Goal: Contribute content: Add original content to the website for others to see

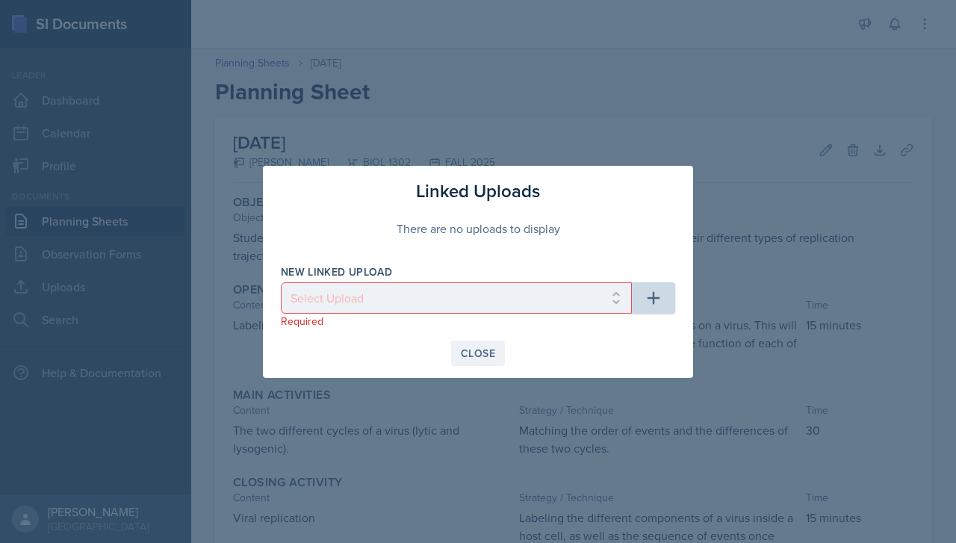
scroll to position [48, 0]
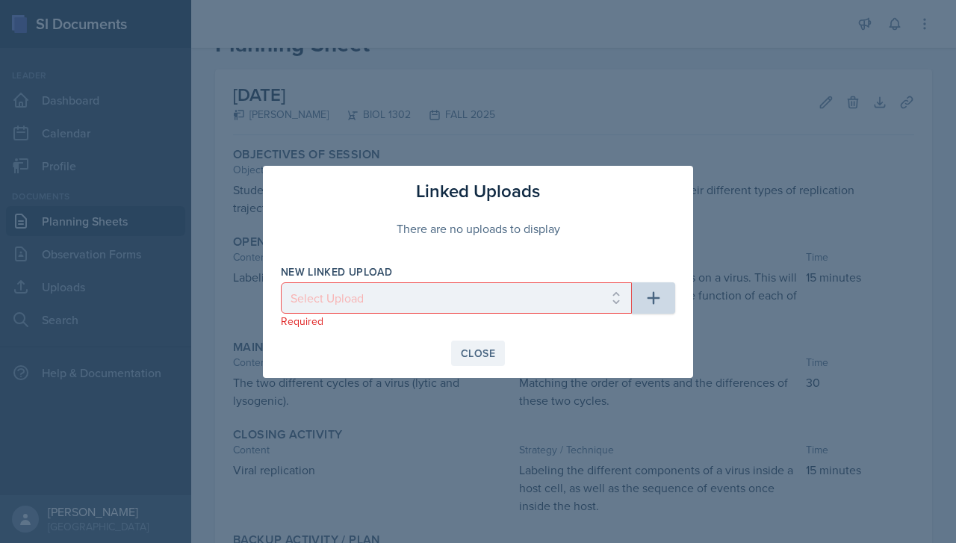
click at [479, 350] on div "Close" at bounding box center [478, 353] width 34 height 12
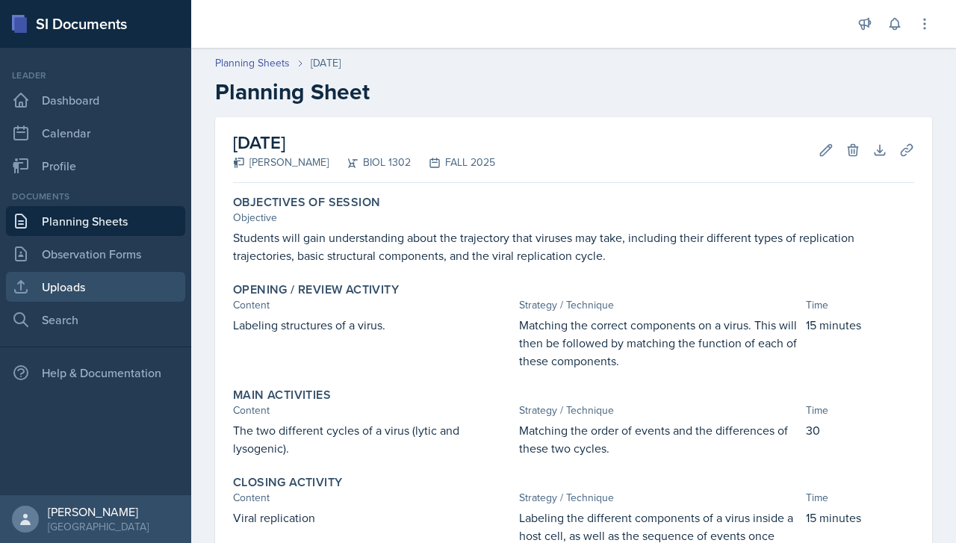
click at [114, 291] on link "Uploads" at bounding box center [95, 287] width 179 height 30
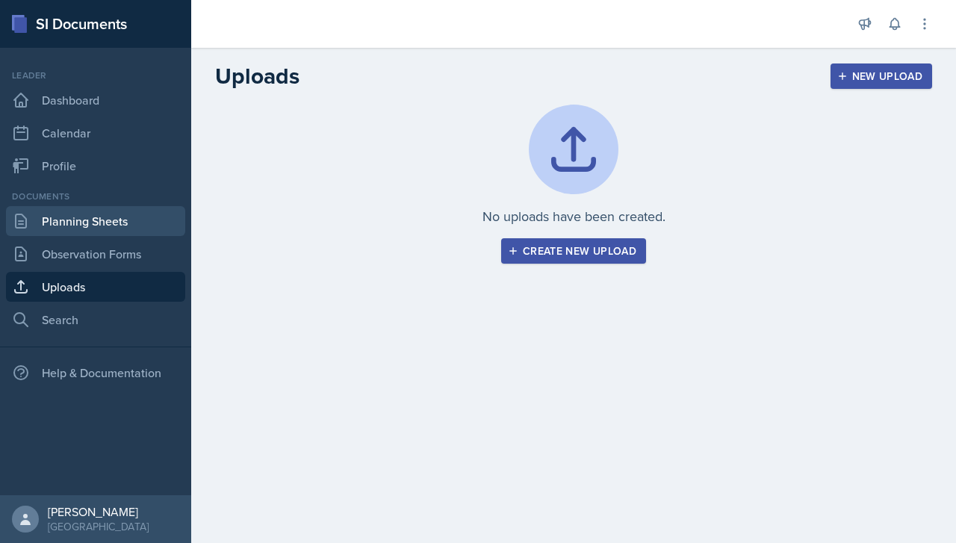
click at [127, 227] on link "Planning Sheets" at bounding box center [95, 221] width 179 height 30
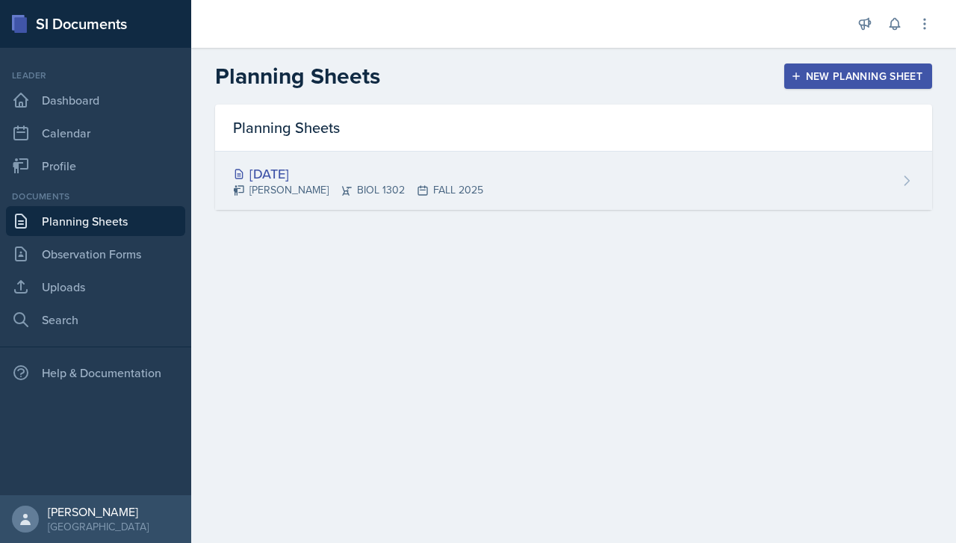
click at [742, 204] on div "[DATE] [PERSON_NAME] BIOL 1302 FALL 2025" at bounding box center [573, 181] width 717 height 58
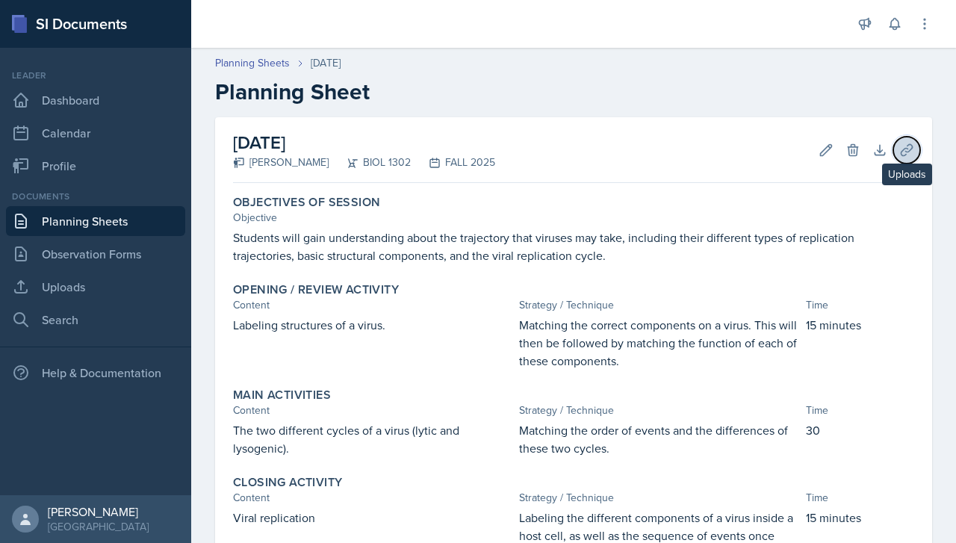
click at [904, 156] on icon at bounding box center [906, 150] width 15 height 15
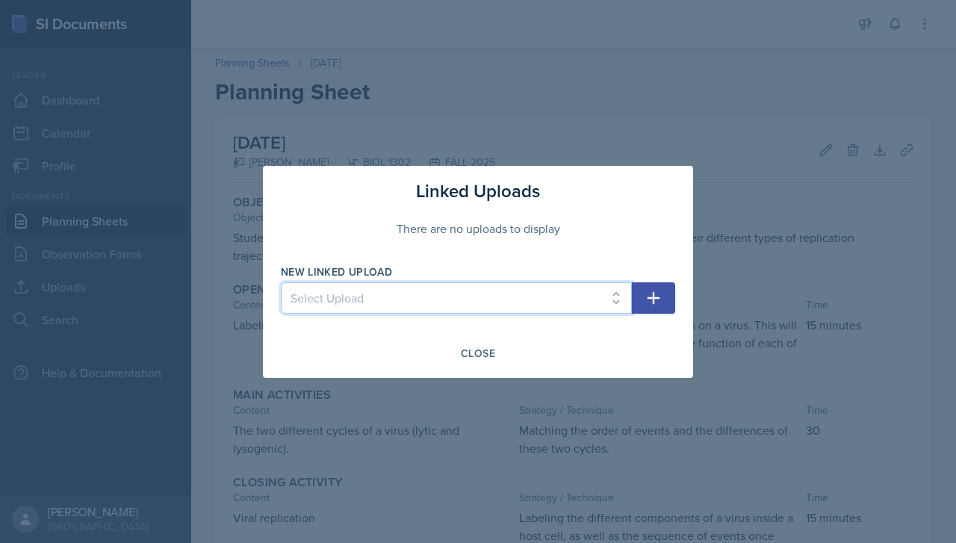
click at [576, 291] on select "Select Upload" at bounding box center [456, 297] width 351 height 31
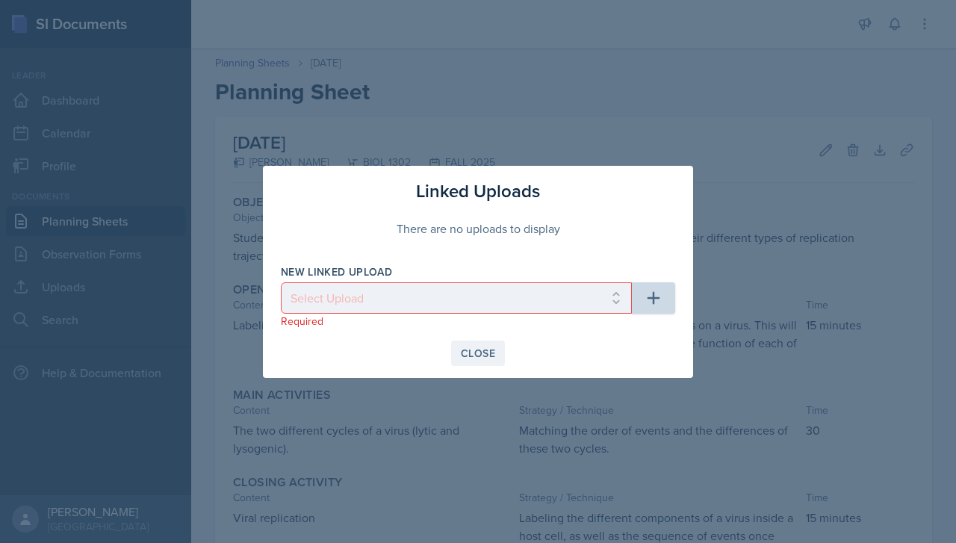
click at [482, 357] on div "Close" at bounding box center [478, 353] width 34 height 12
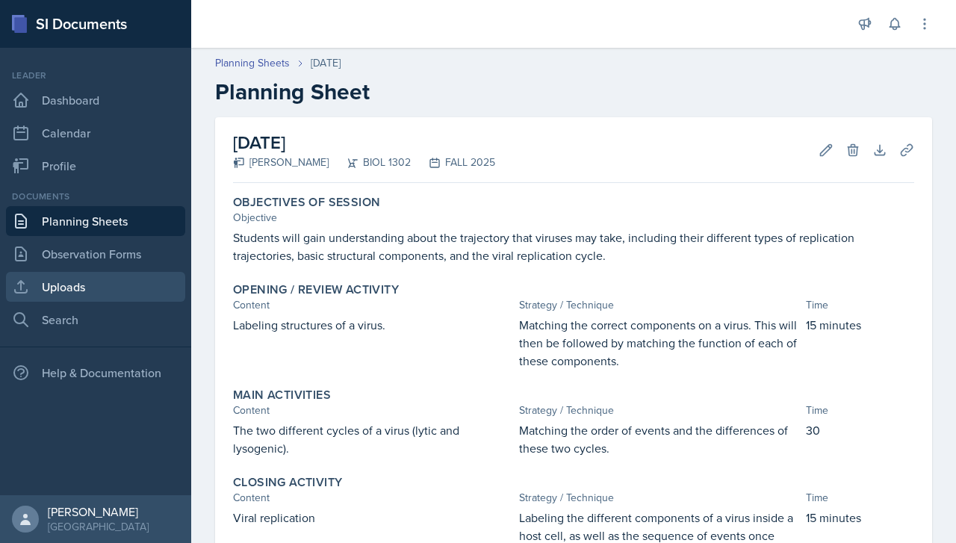
click at [93, 292] on link "Uploads" at bounding box center [95, 287] width 179 height 30
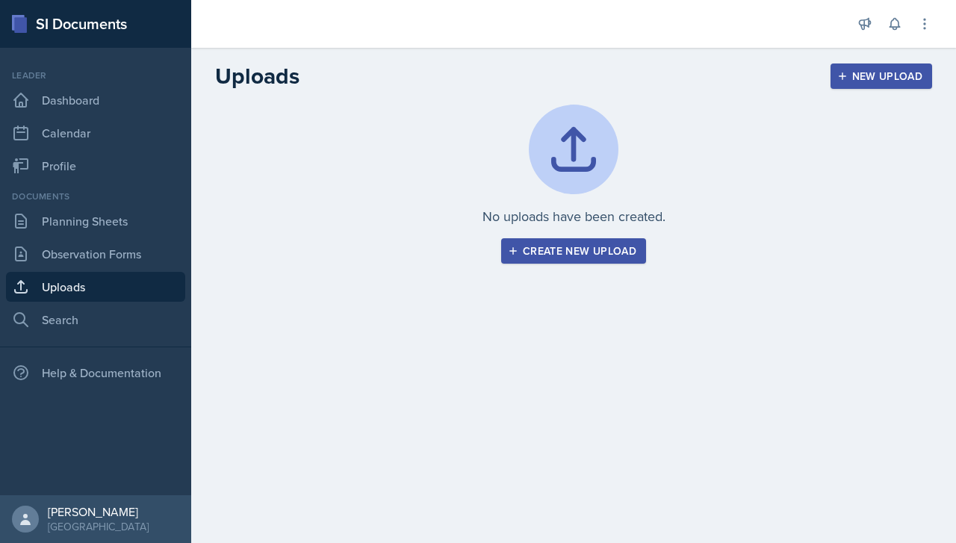
click at [565, 258] on button "Create new upload" at bounding box center [573, 250] width 145 height 25
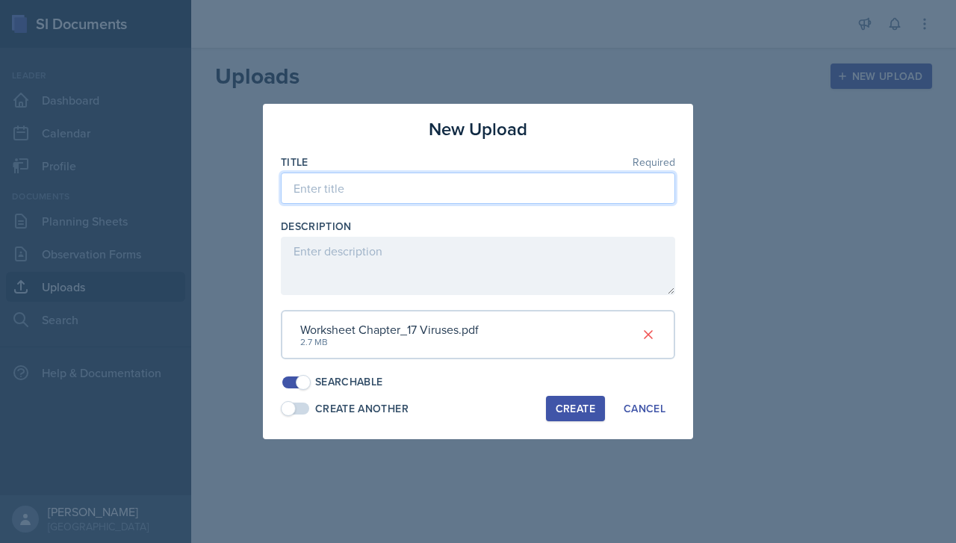
click at [471, 184] on input at bounding box center [478, 188] width 394 height 31
type input "Chapter 17 - Viruses"
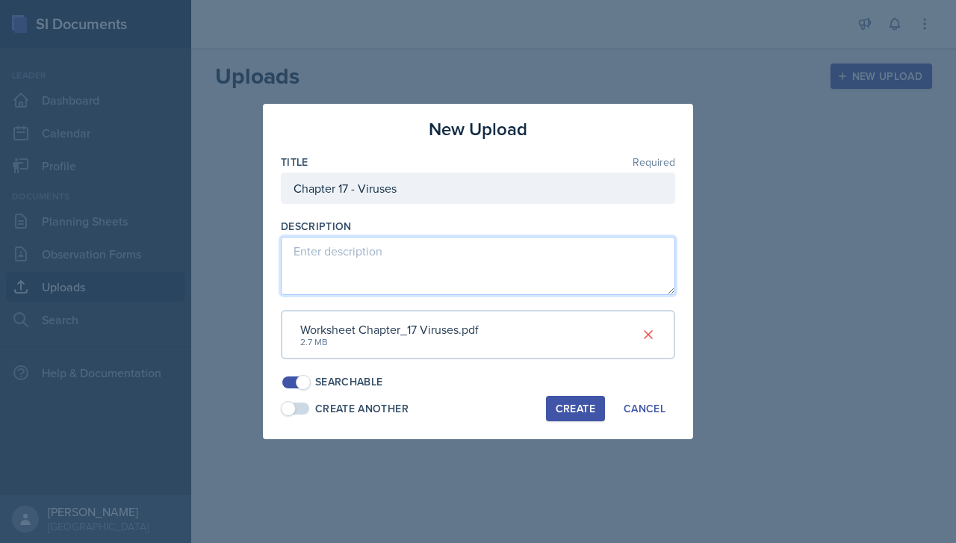
click at [486, 255] on textarea at bounding box center [478, 266] width 394 height 58
type textarea "Worksheet for SI session involving viruses"
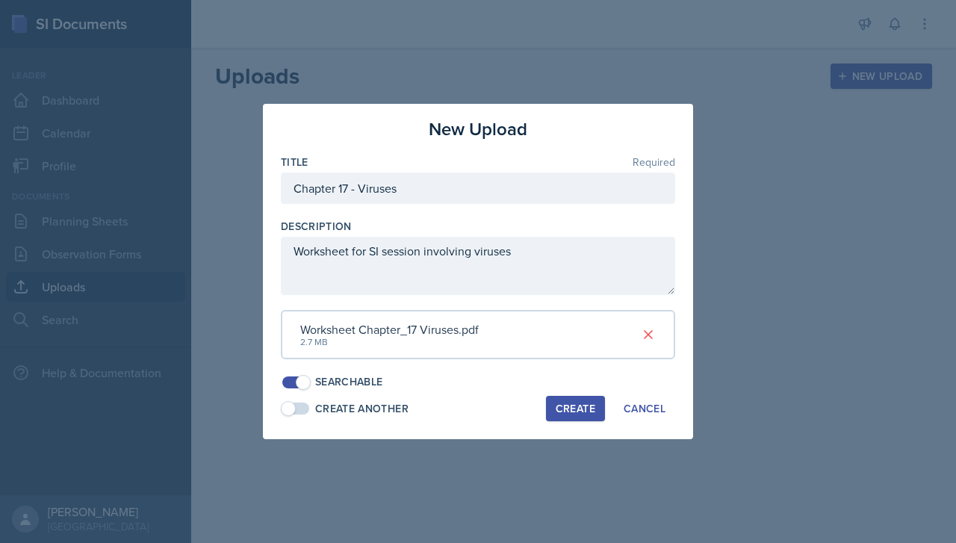
click at [585, 411] on div "Create" at bounding box center [576, 409] width 40 height 12
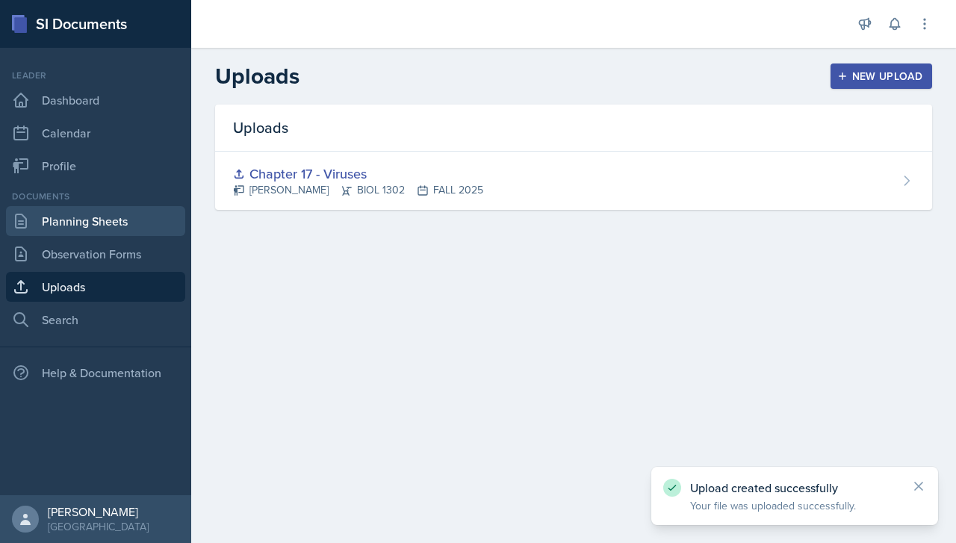
click at [106, 217] on link "Planning Sheets" at bounding box center [95, 221] width 179 height 30
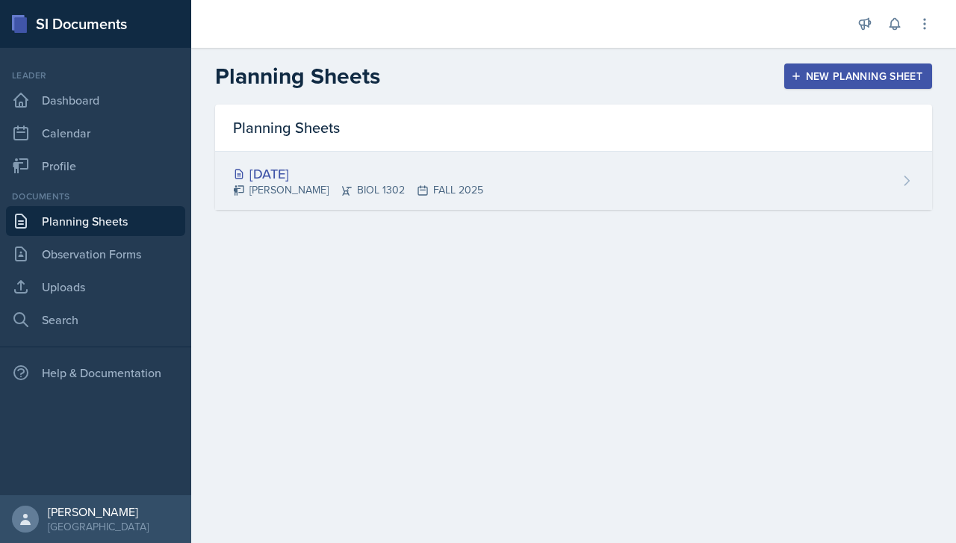
click at [490, 176] on div "[DATE] [PERSON_NAME] BIOL 1302 FALL 2025" at bounding box center [573, 181] width 717 height 58
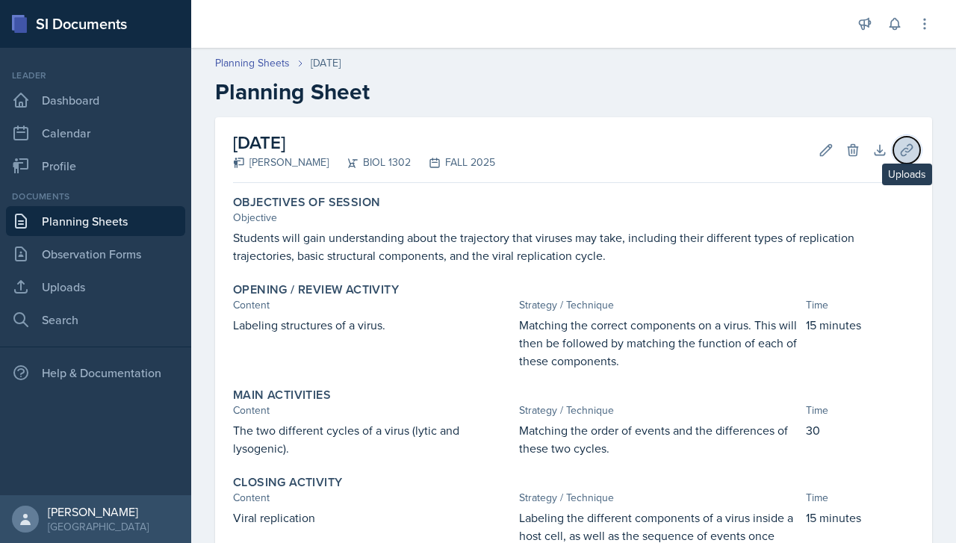
click at [910, 147] on icon at bounding box center [906, 150] width 15 height 15
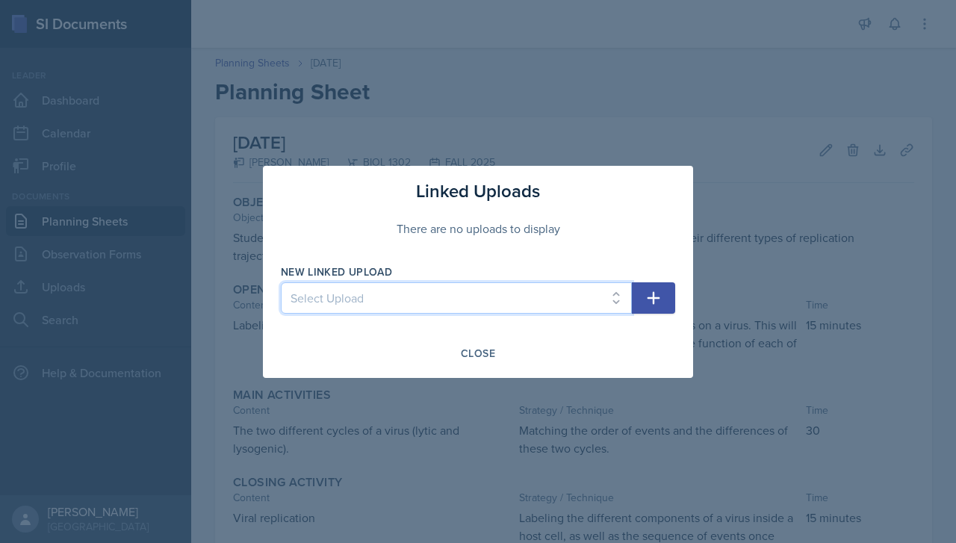
click at [548, 295] on select "Select Upload Chapter 17 - Viruses" at bounding box center [456, 297] width 351 height 31
select select "277c0266-a30a-4098-9781-4837943df9fd"
click at [281, 282] on select "Select Upload Chapter 17 - Viruses" at bounding box center [456, 297] width 351 height 31
click at [654, 287] on button "button" at bounding box center [653, 297] width 43 height 31
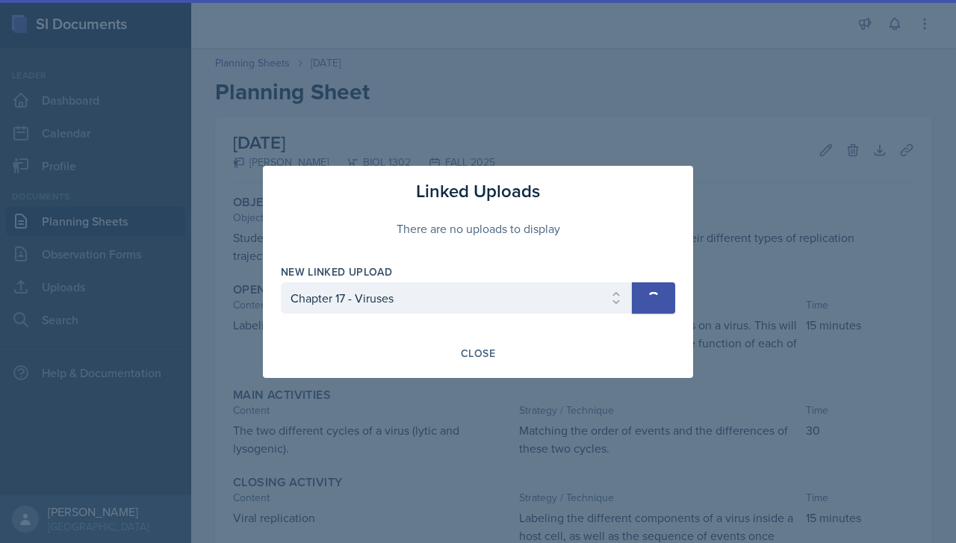
select select
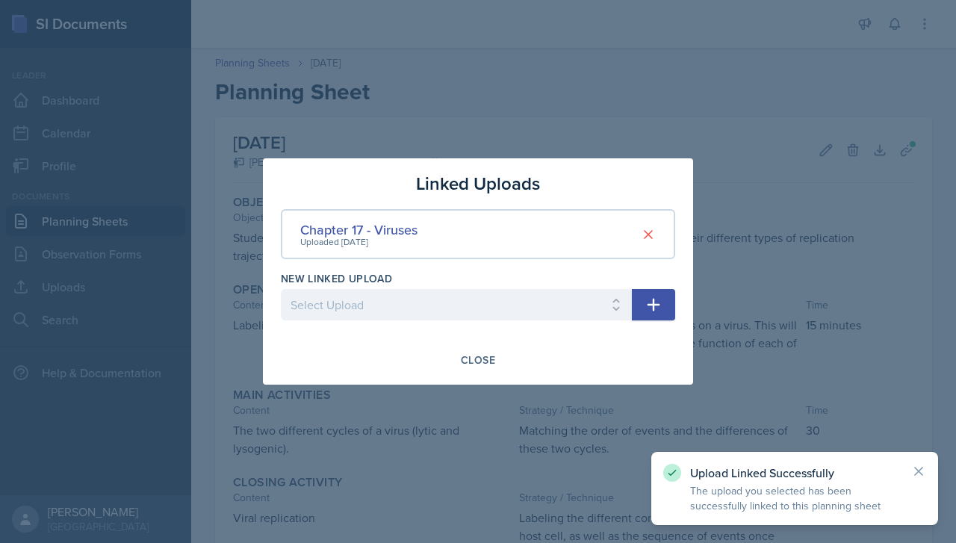
click at [850, 284] on div at bounding box center [478, 271] width 956 height 543
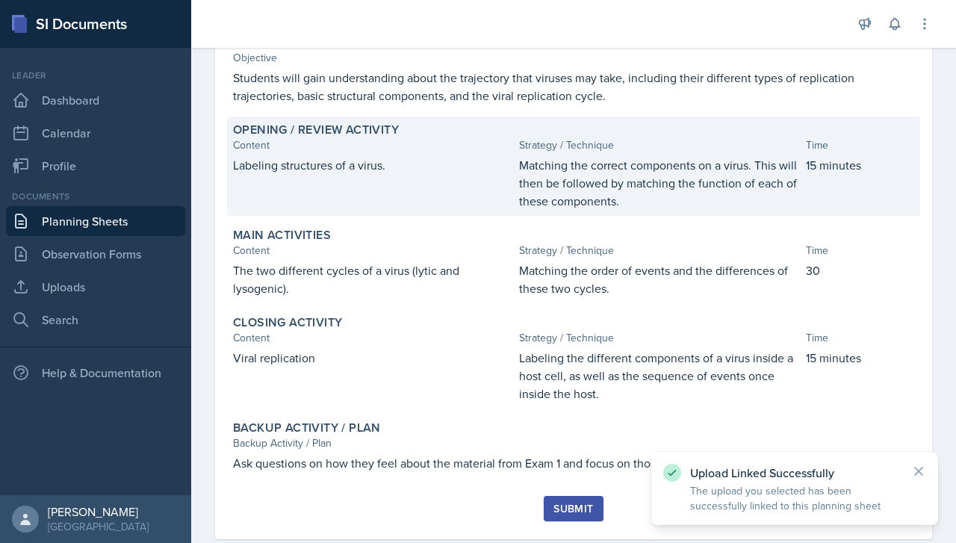
scroll to position [192, 0]
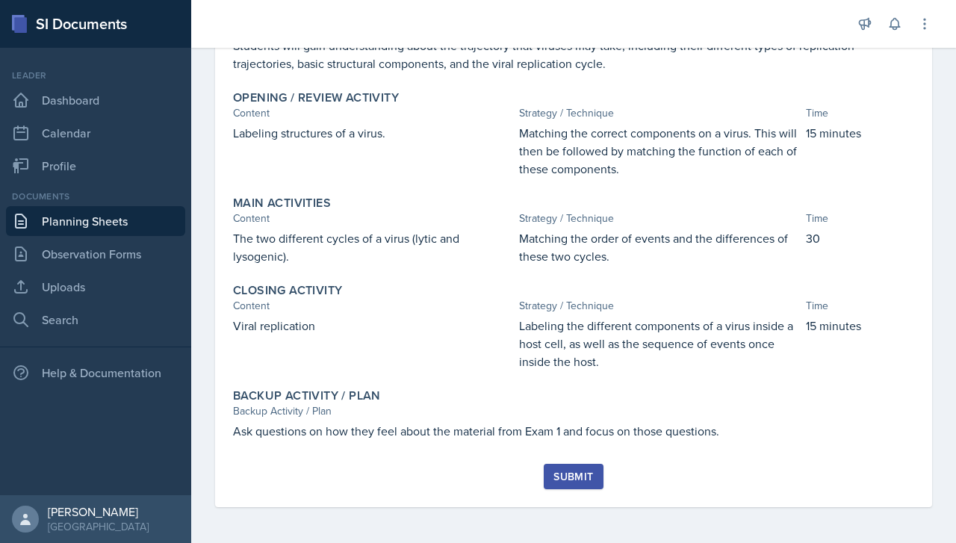
click at [570, 481] on div "Submit" at bounding box center [573, 477] width 40 height 12
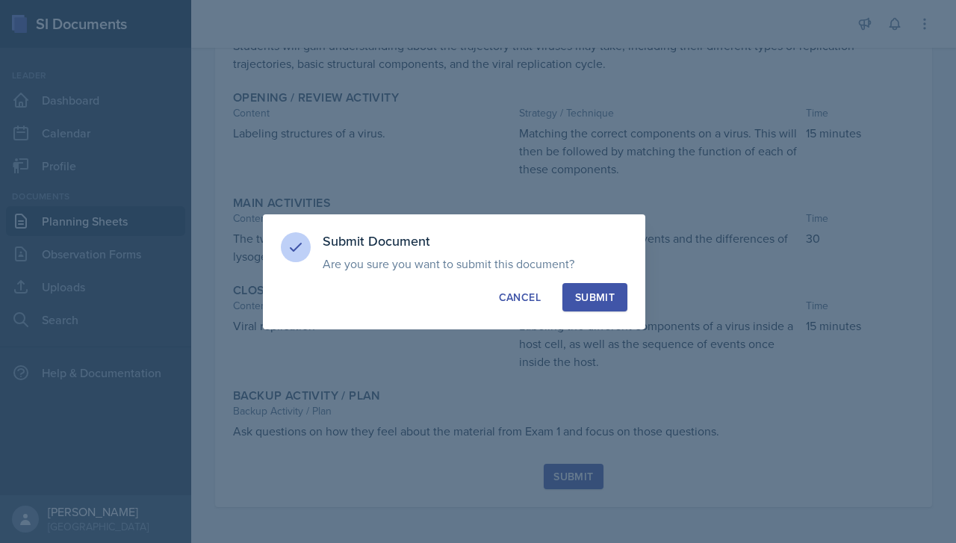
click at [589, 291] on div "Submit" at bounding box center [595, 297] width 40 height 15
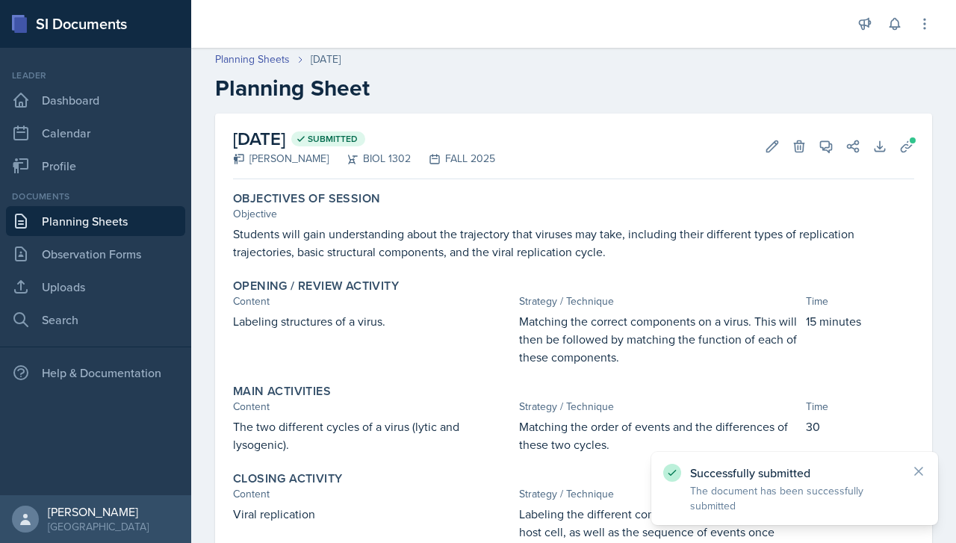
scroll to position [0, 0]
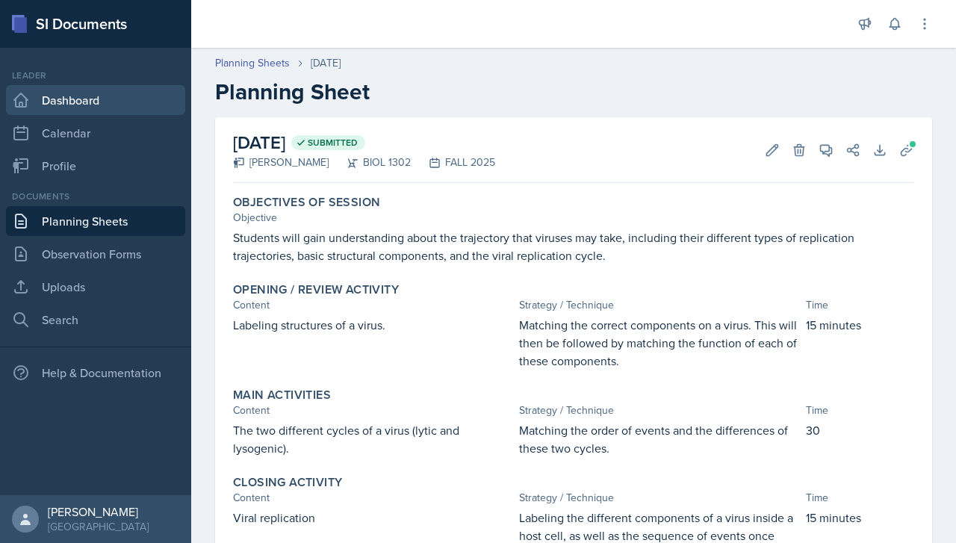
click at [114, 93] on link "Dashboard" at bounding box center [95, 100] width 179 height 30
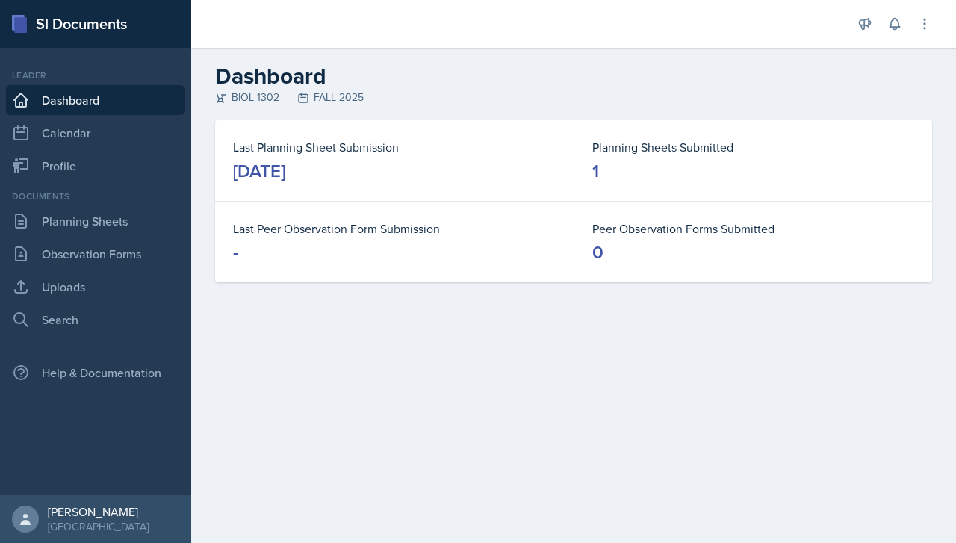
click at [76, 31] on div "SI Documents" at bounding box center [95, 24] width 191 height 48
click at [81, 162] on link "Profile" at bounding box center [95, 166] width 179 height 30
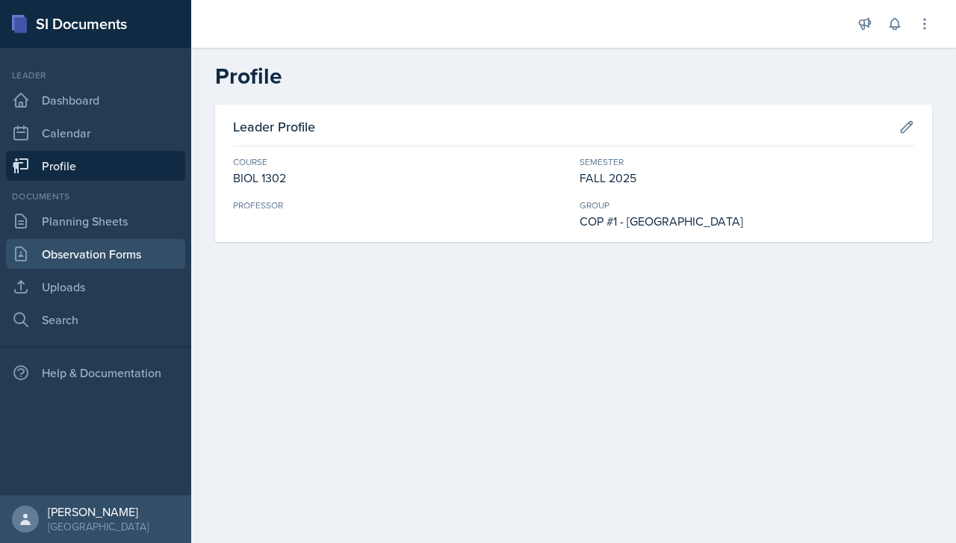
click at [87, 241] on link "Observation Forms" at bounding box center [95, 254] width 179 height 30
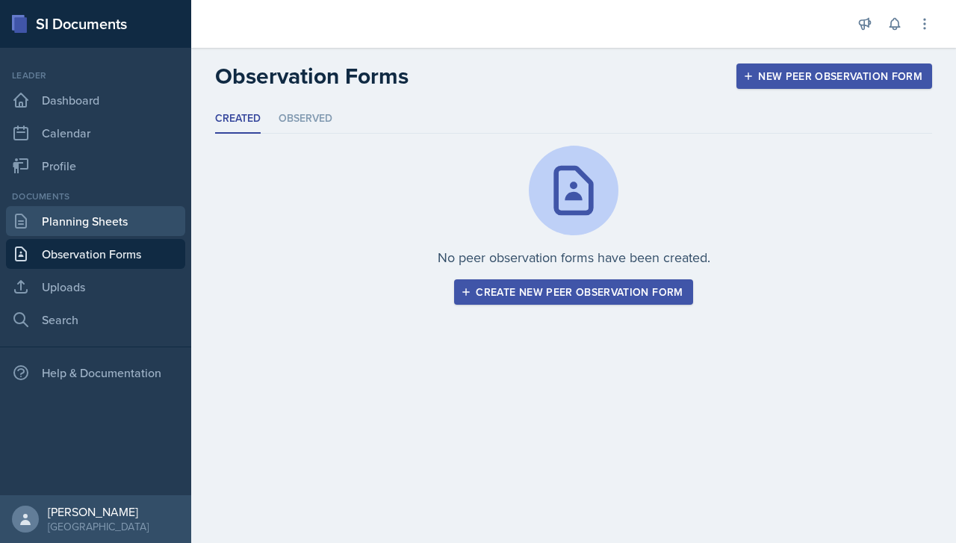
click at [87, 223] on link "Planning Sheets" at bounding box center [95, 221] width 179 height 30
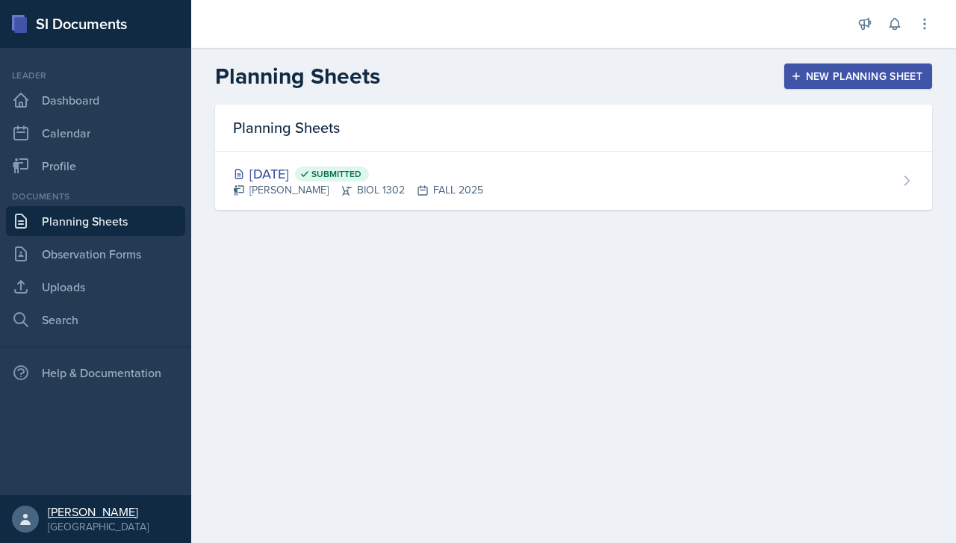
click at [70, 508] on div "[PERSON_NAME]" at bounding box center [98, 511] width 101 height 15
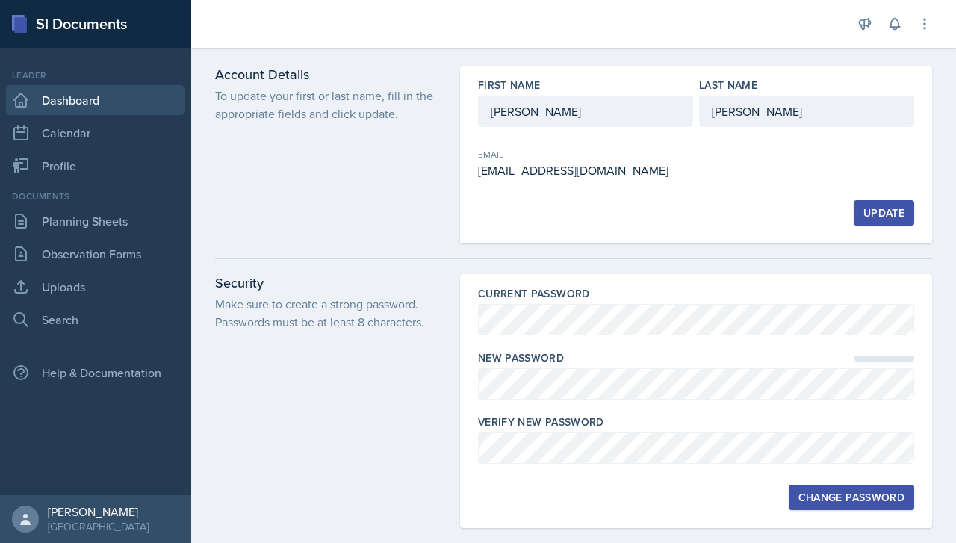
click at [73, 93] on link "Dashboard" at bounding box center [95, 100] width 179 height 30
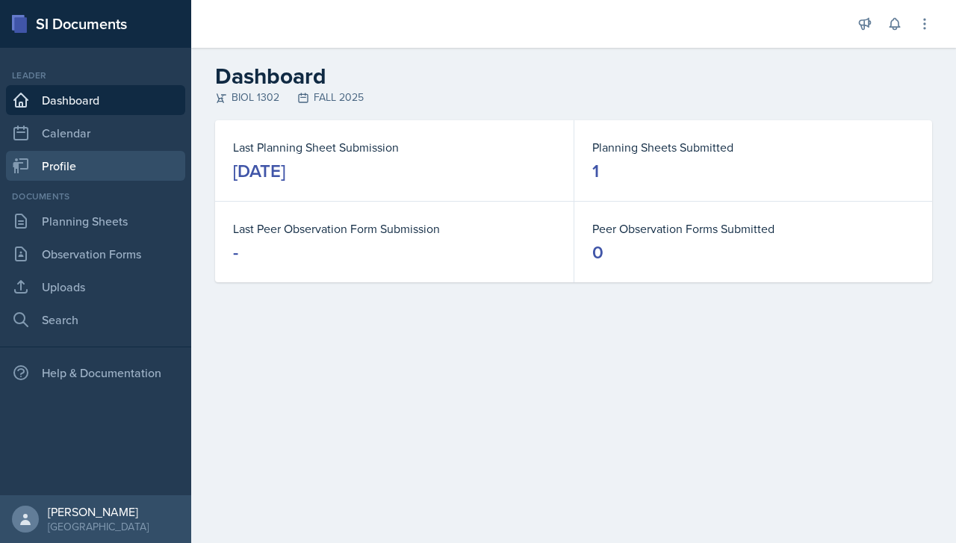
click at [123, 156] on link "Profile" at bounding box center [95, 166] width 179 height 30
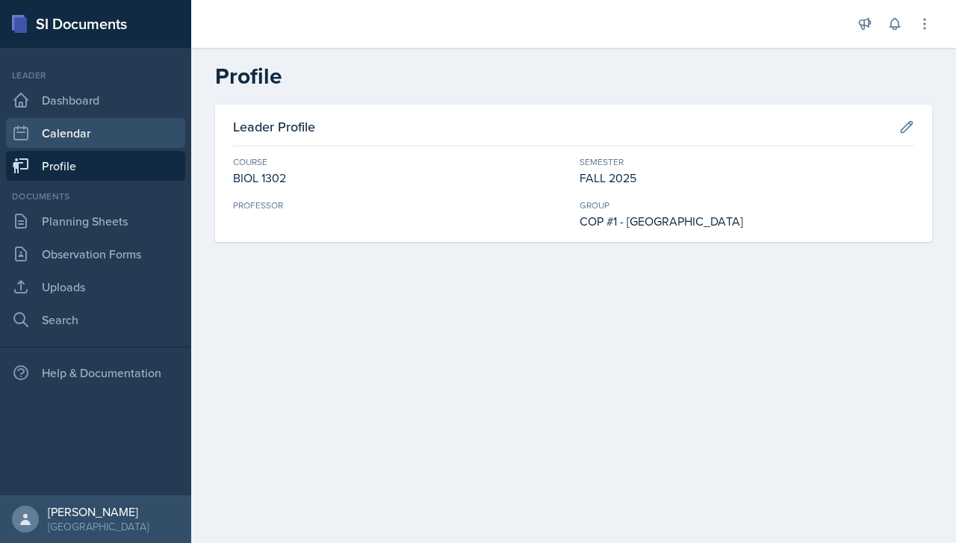
click at [123, 140] on link "Calendar" at bounding box center [95, 133] width 179 height 30
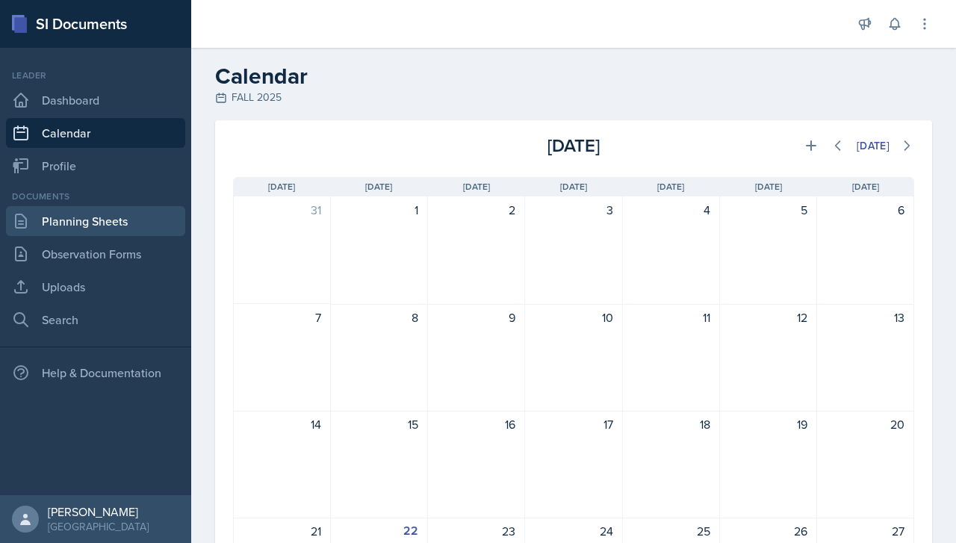
click at [111, 218] on link "Planning Sheets" at bounding box center [95, 221] width 179 height 30
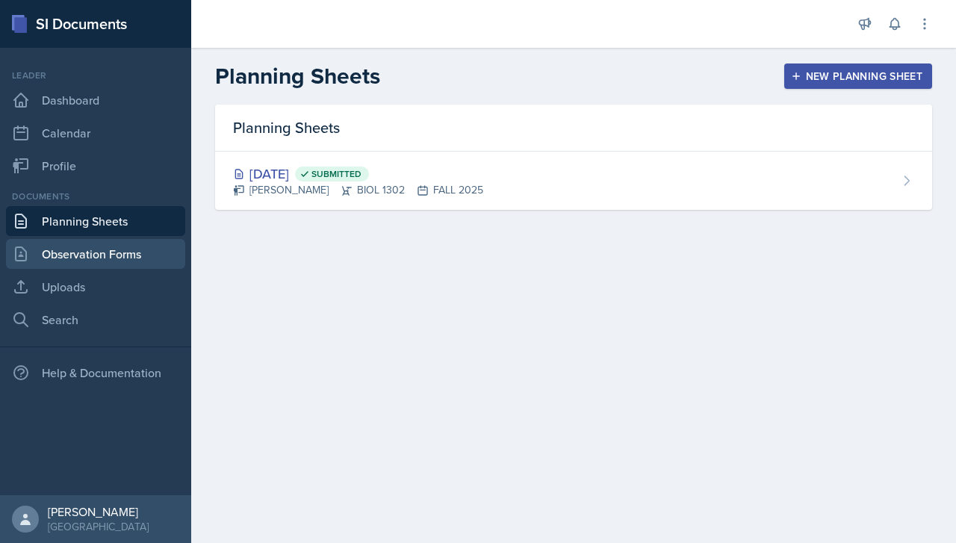
click at [104, 247] on link "Observation Forms" at bounding box center [95, 254] width 179 height 30
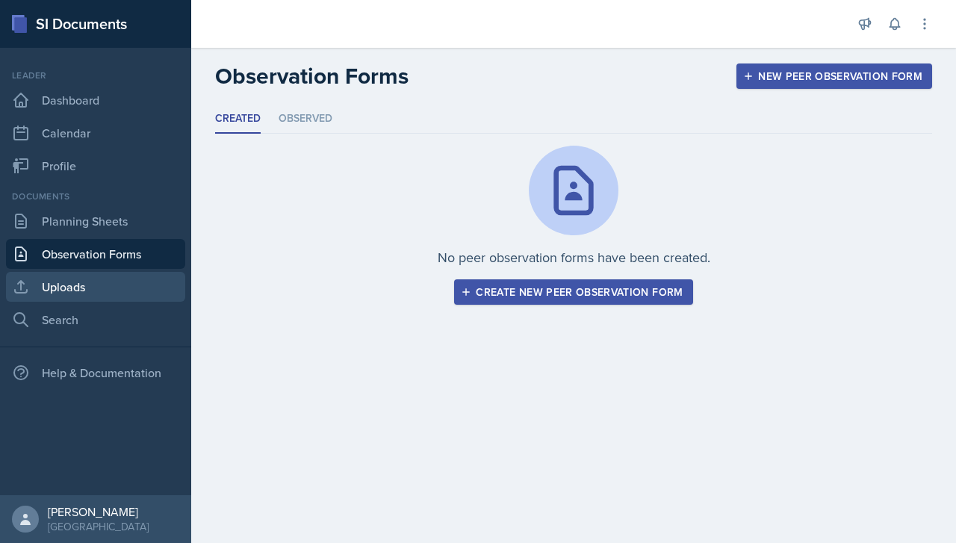
click at [95, 292] on link "Uploads" at bounding box center [95, 287] width 179 height 30
